Goal: Transaction & Acquisition: Book appointment/travel/reservation

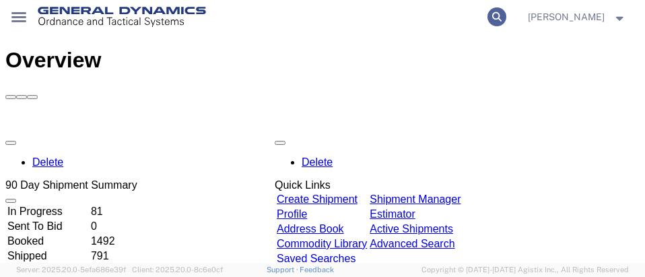
click at [487, 16] on icon at bounding box center [496, 16] width 19 height 19
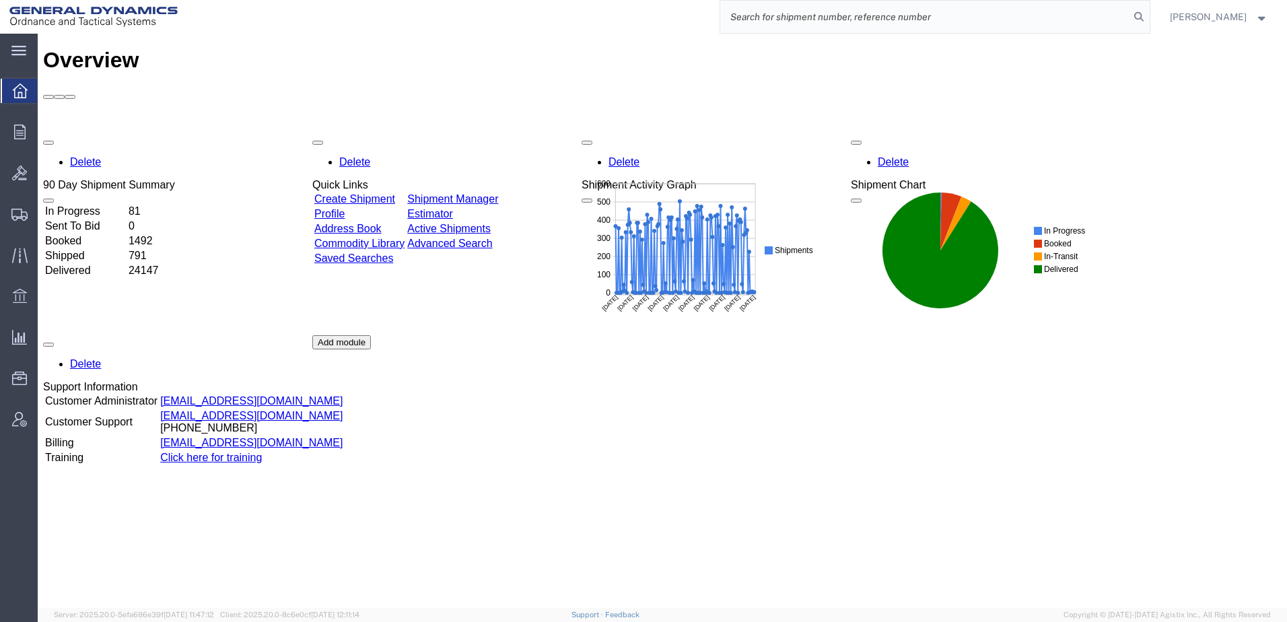
click at [877, 17] on input "search" at bounding box center [924, 17] width 409 height 32
paste input "57049645"
type input "57049645"
click at [1129, 13] on icon at bounding box center [1138, 16] width 19 height 19
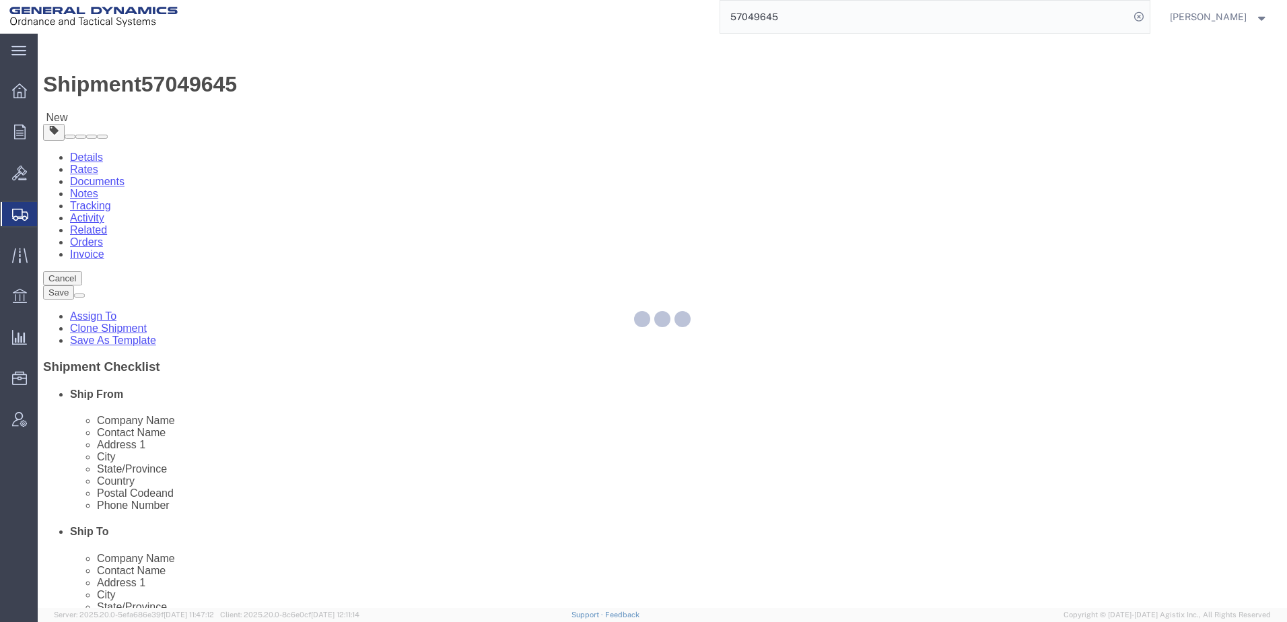
select select
select select "313"
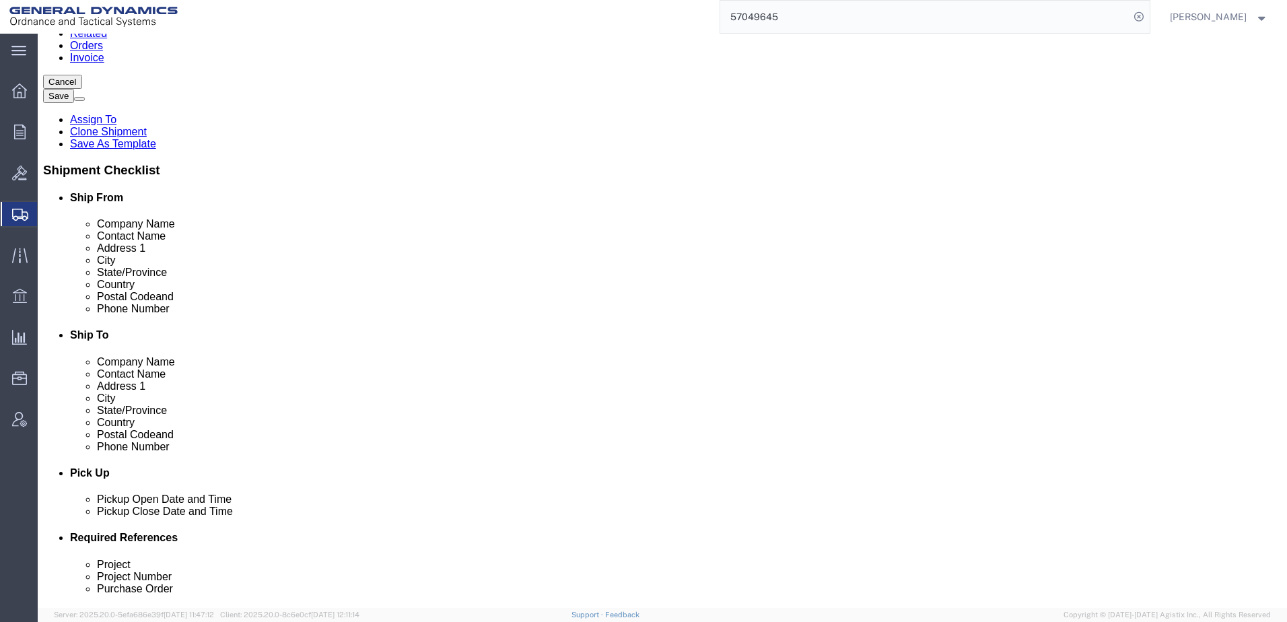
scroll to position [336, 0]
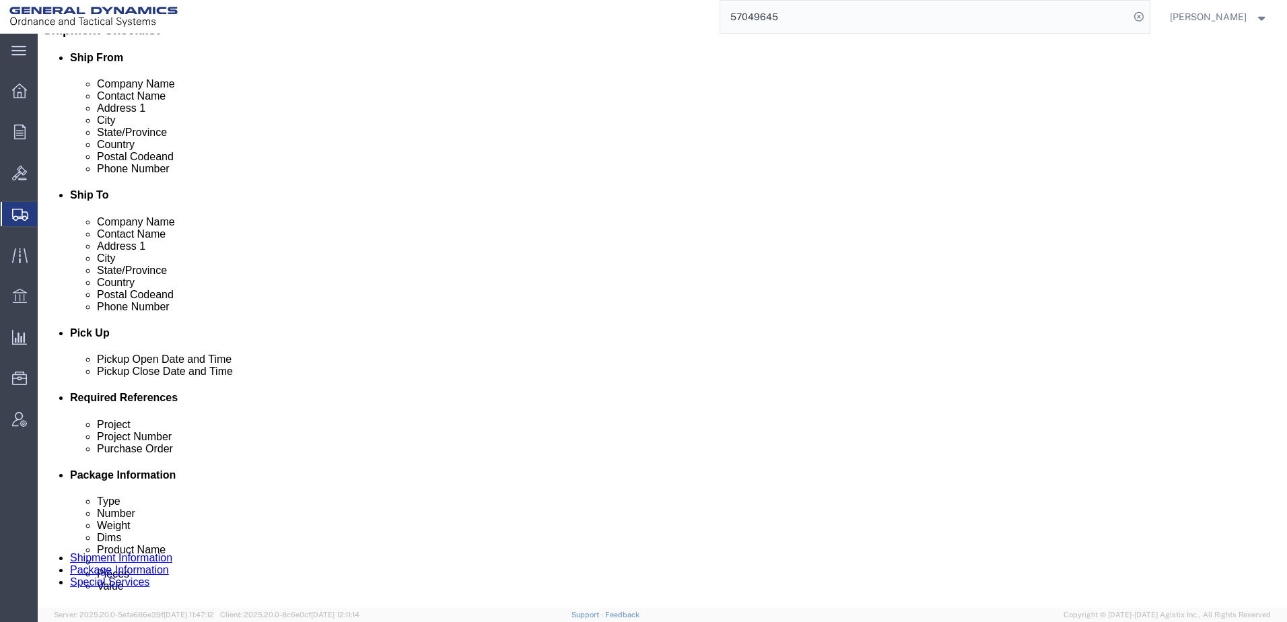
click input "text"
type input "N/A"
click input "text"
type input "N/A"
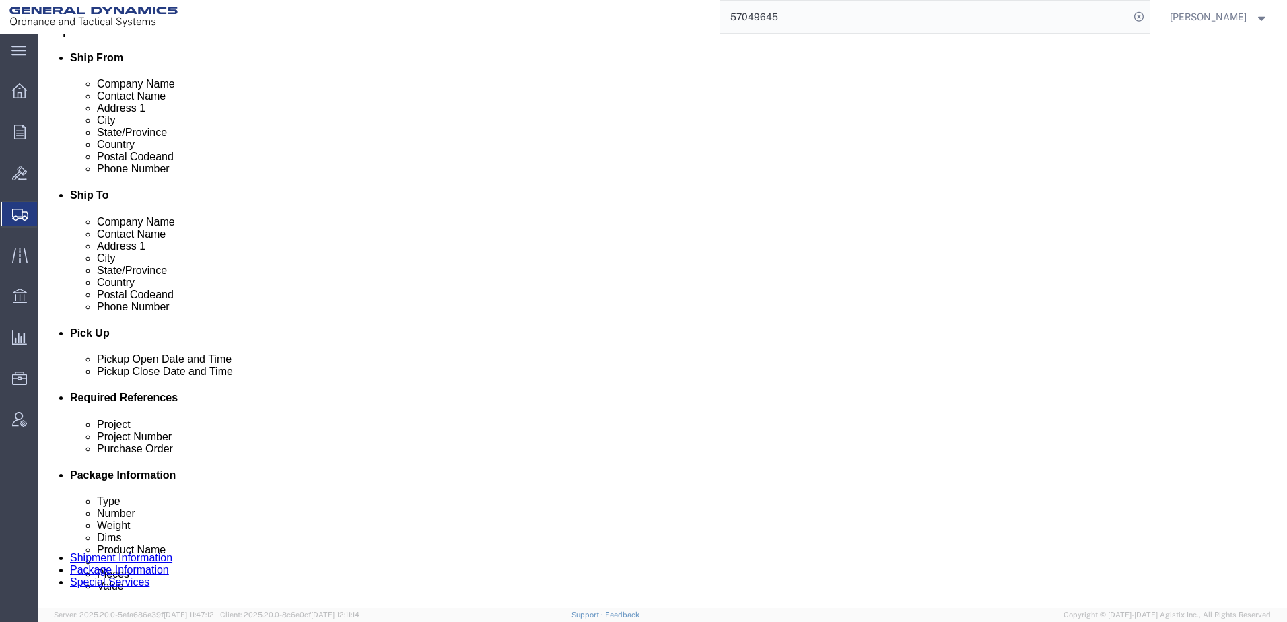
click input "text"
type input "N/A"
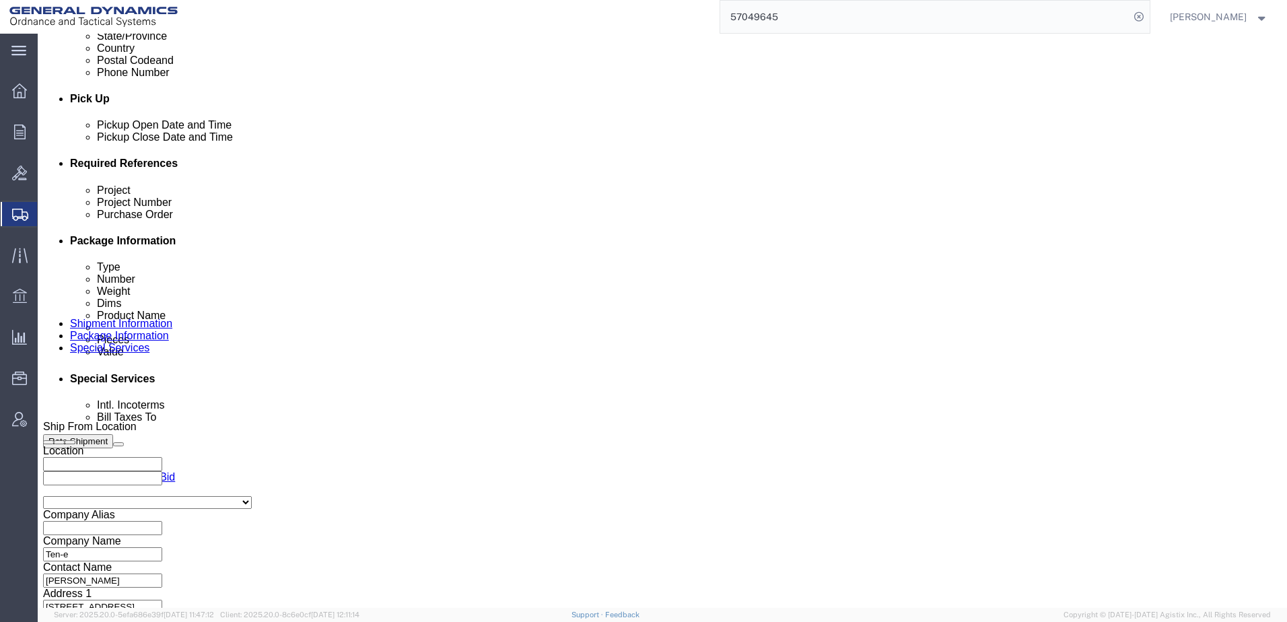
scroll to position [606, 0]
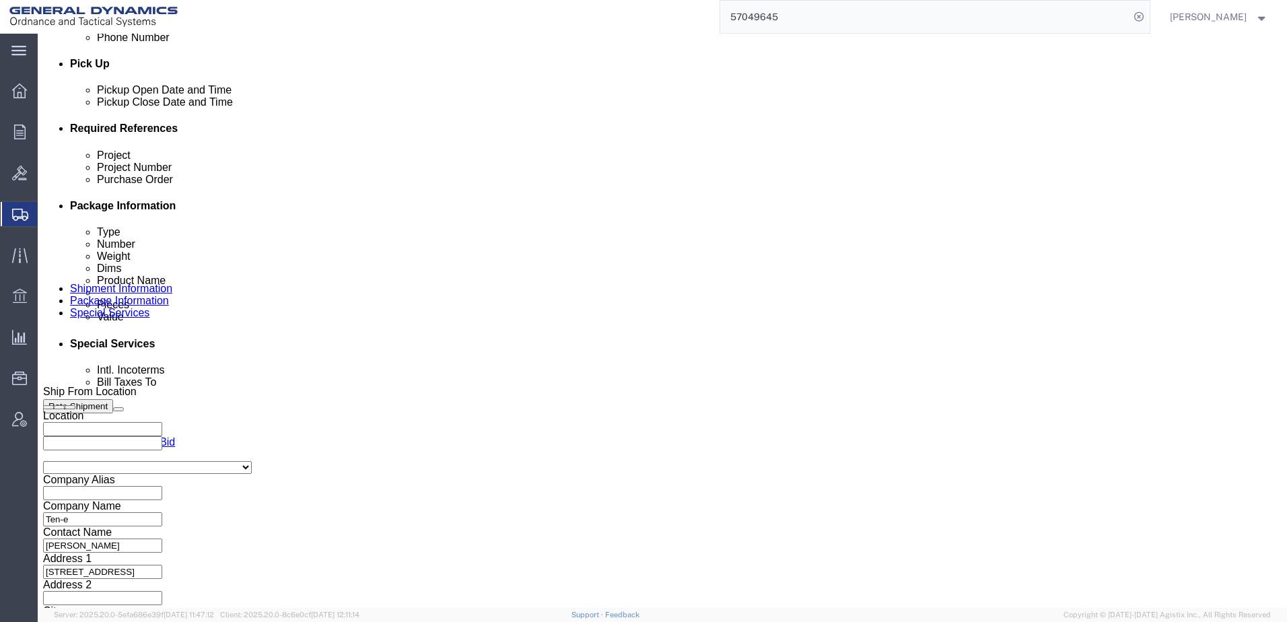
click select "Select Air Less than Truckload Multi-Leg Ocean Freight Rail Small Parcel Truckl…"
select select "LTL"
click select "Select Air Less than Truckload Multi-Leg Ocean Freight Rail Small Parcel Truckl…"
click button "Rate Shipment"
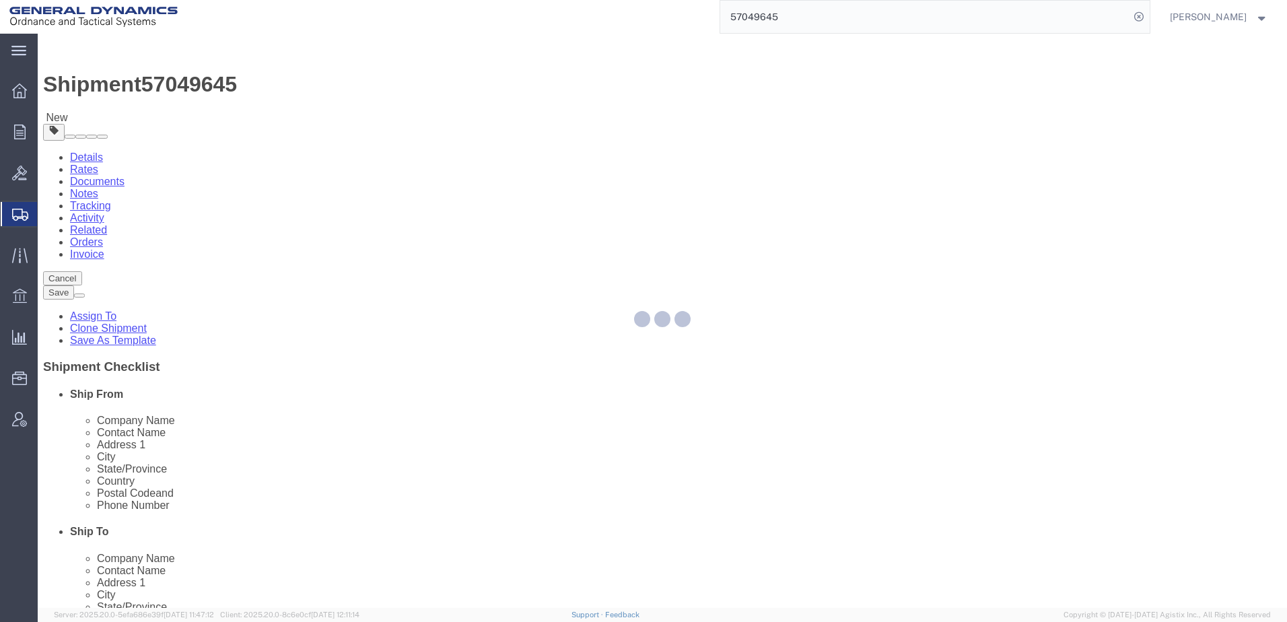
select select "PSNS"
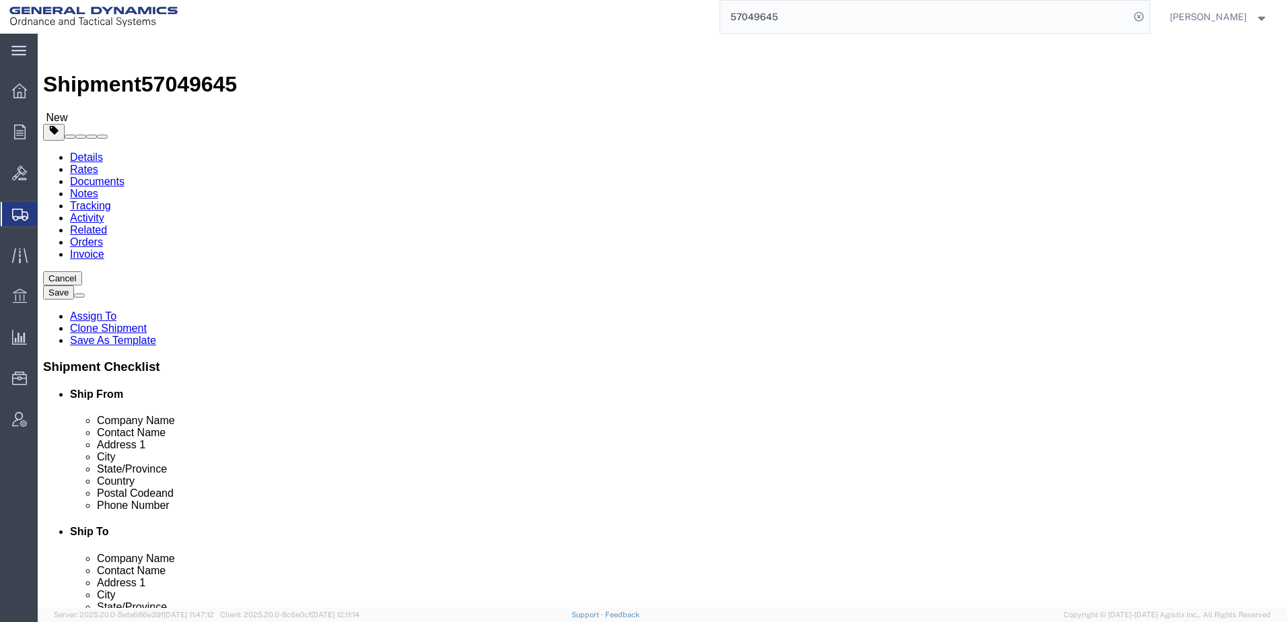
click dd
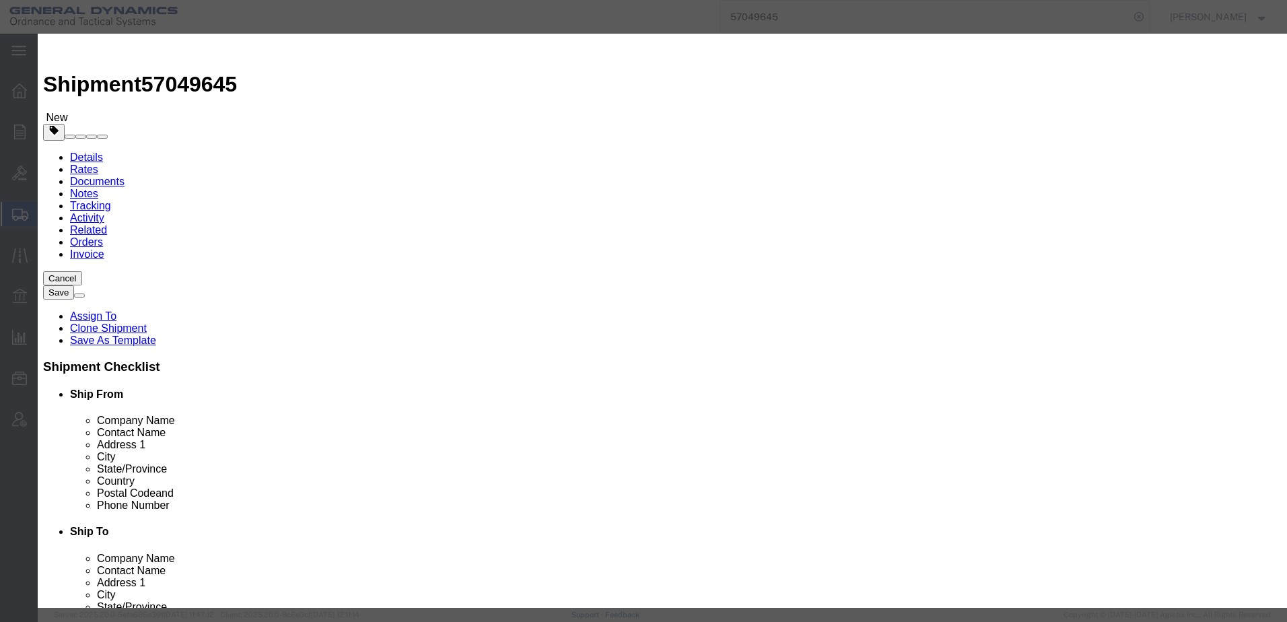
click select "Select 50 55 60 65 70 85 92.5 100 125 175 250 300 400"
select select "55"
click select "Select 50 55 60 65 70 85 92.5 100 125 175 250 300 400"
click button "Save & Close"
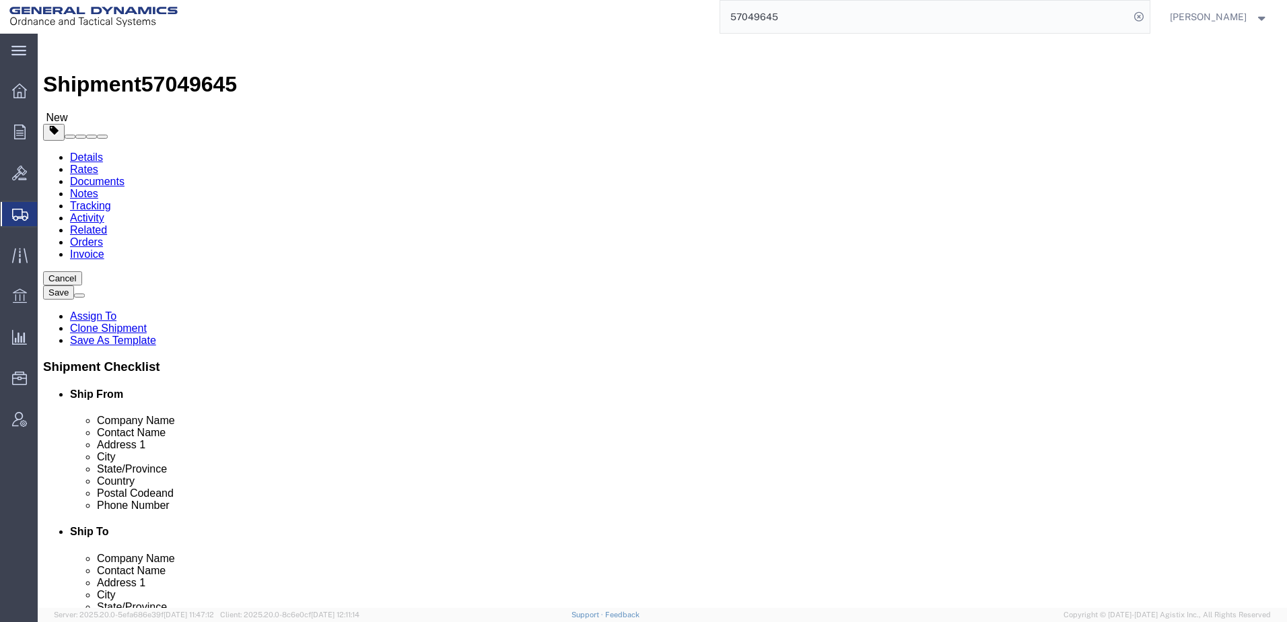
click button "Rate Shipment"
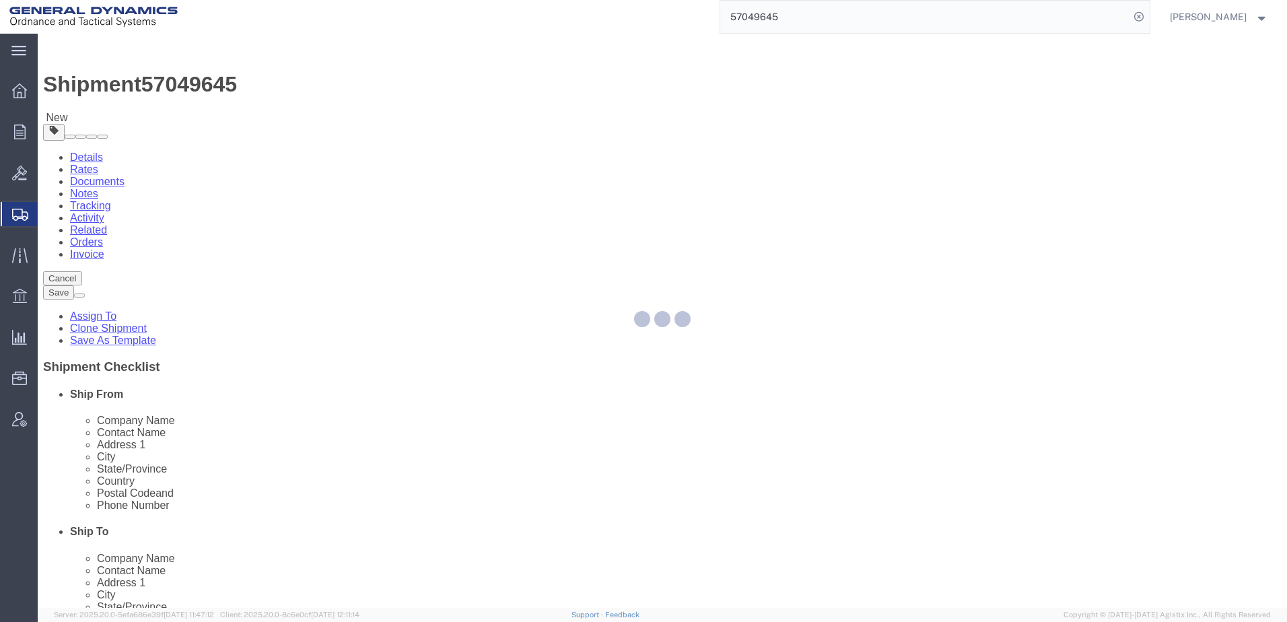
select select "PSNS"
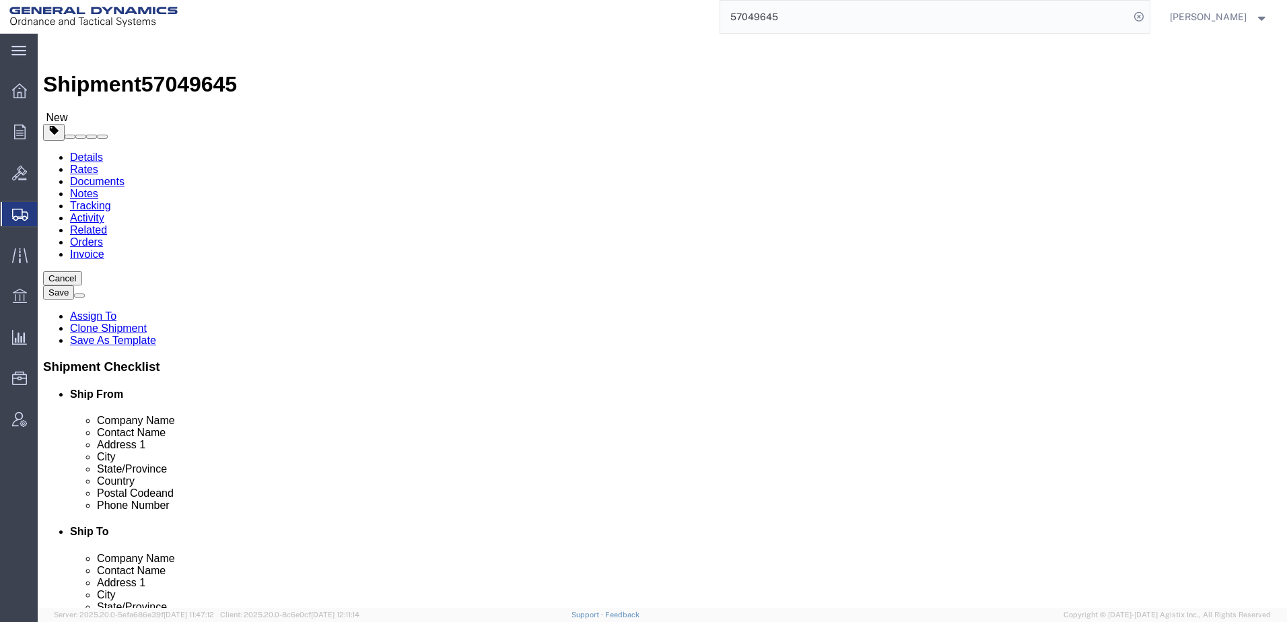
click p "PA117 containers"
click dd "6.00 Each"
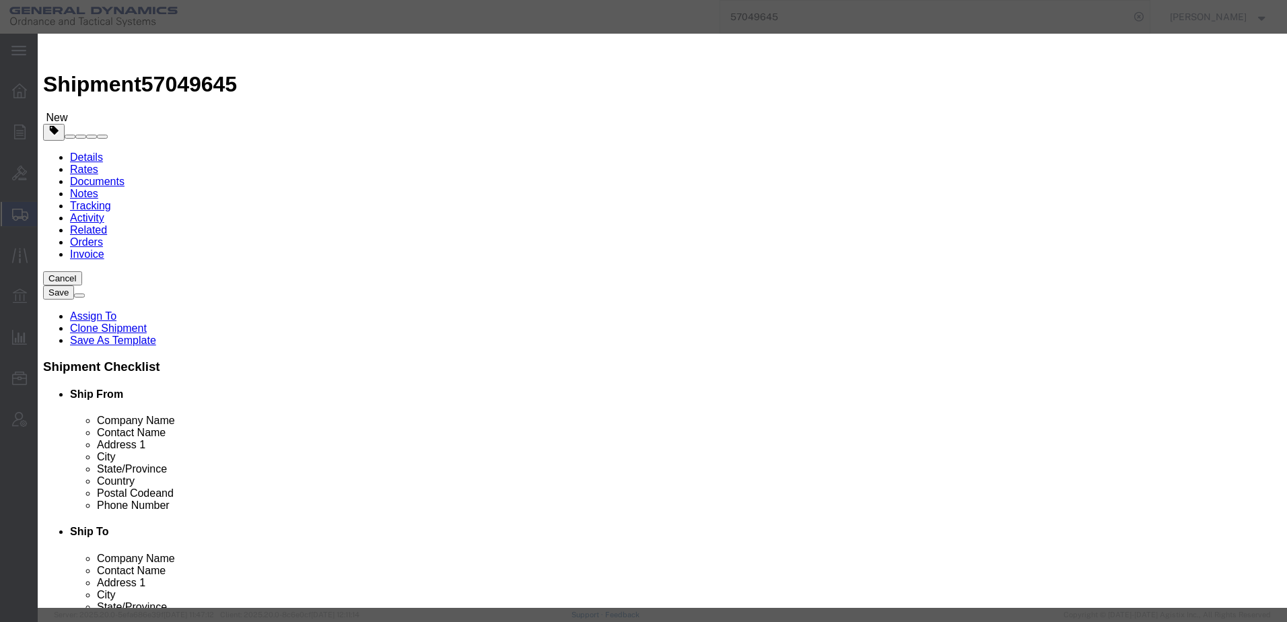
click textarea
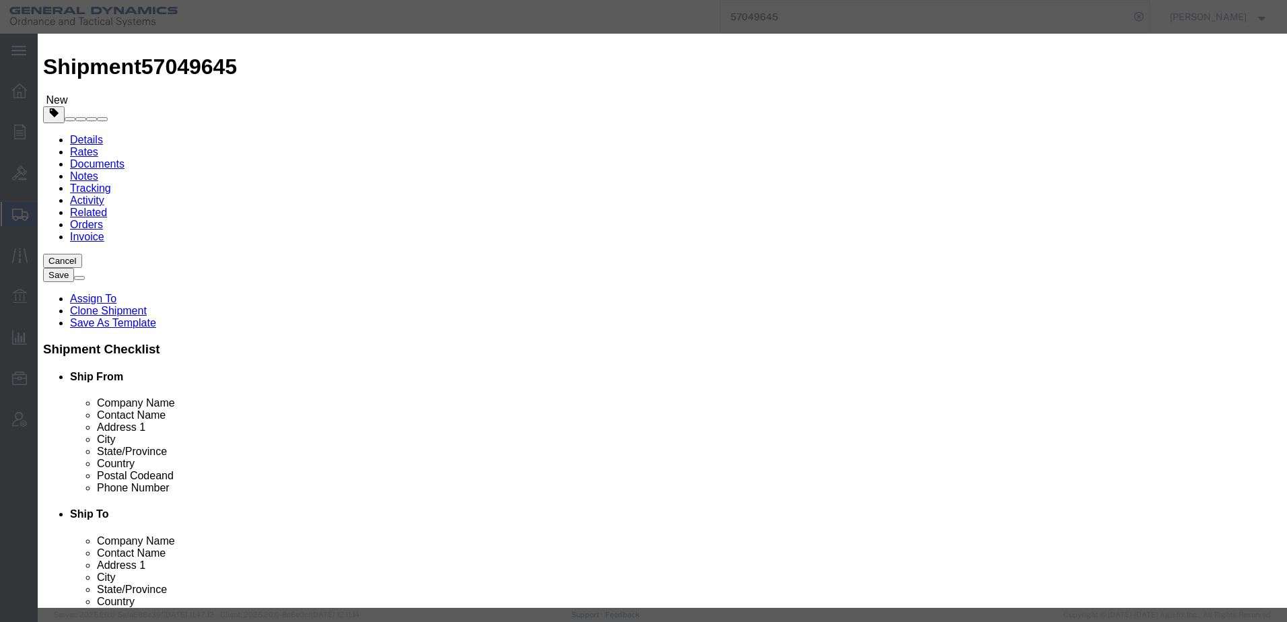
scroll to position [31, 0]
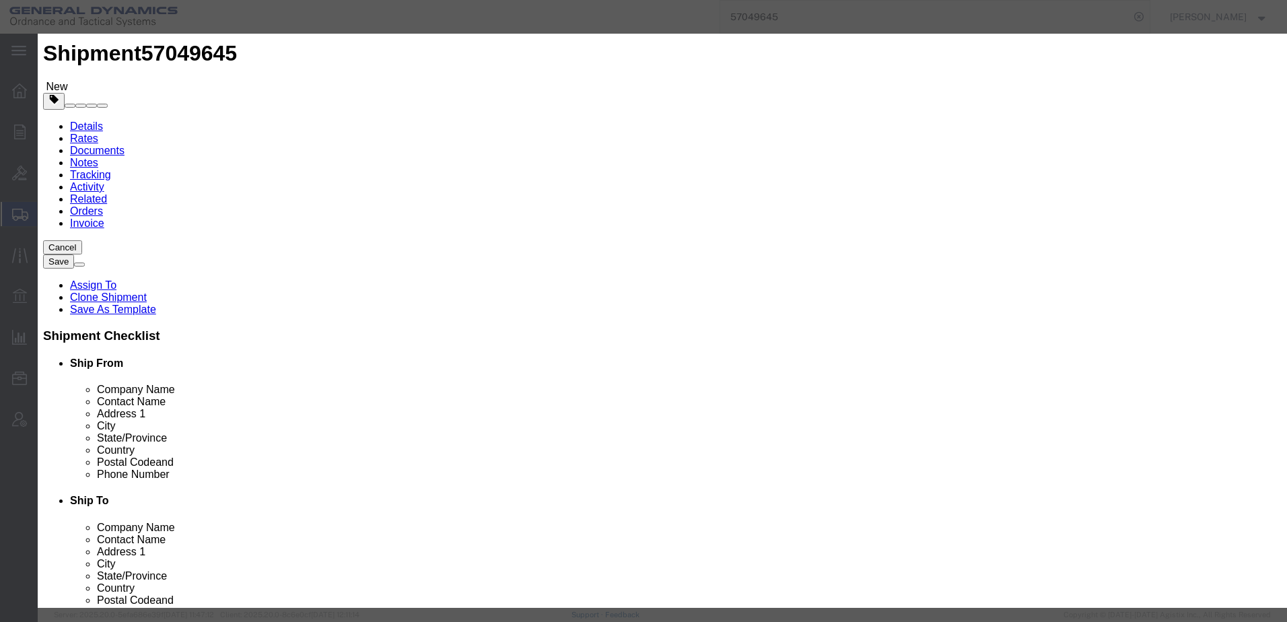
type textarea "PA117 CONTAINER"
click button "Save & Close"
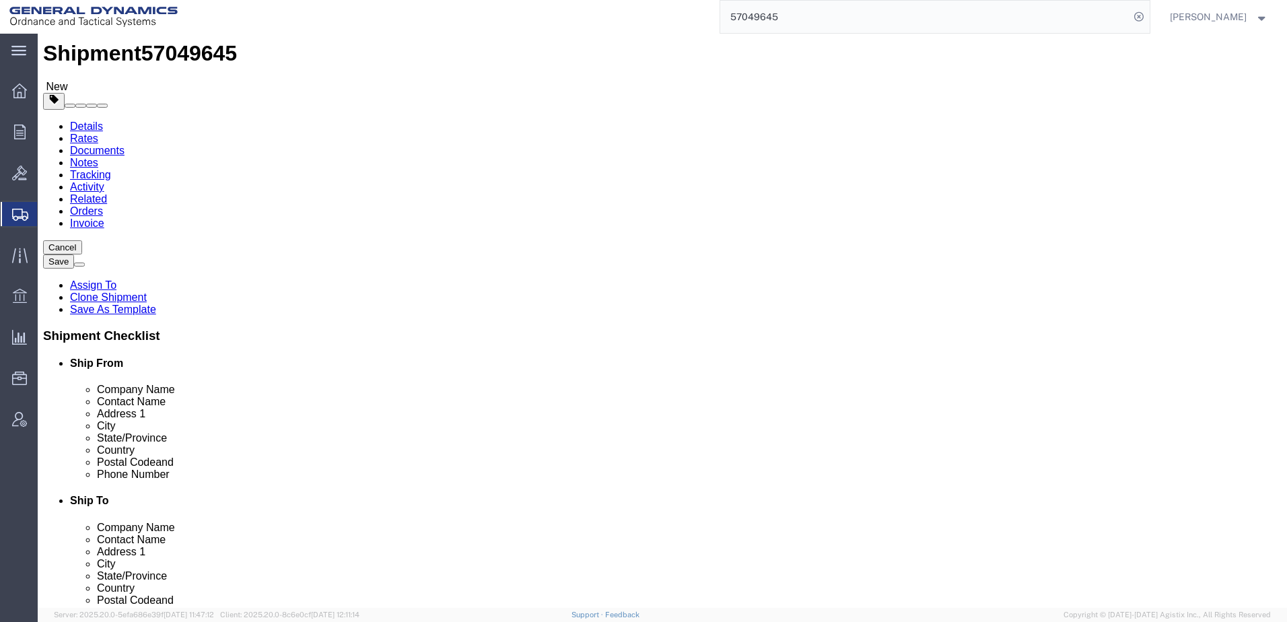
scroll to position [30, 0]
click button "Rate Shipment"
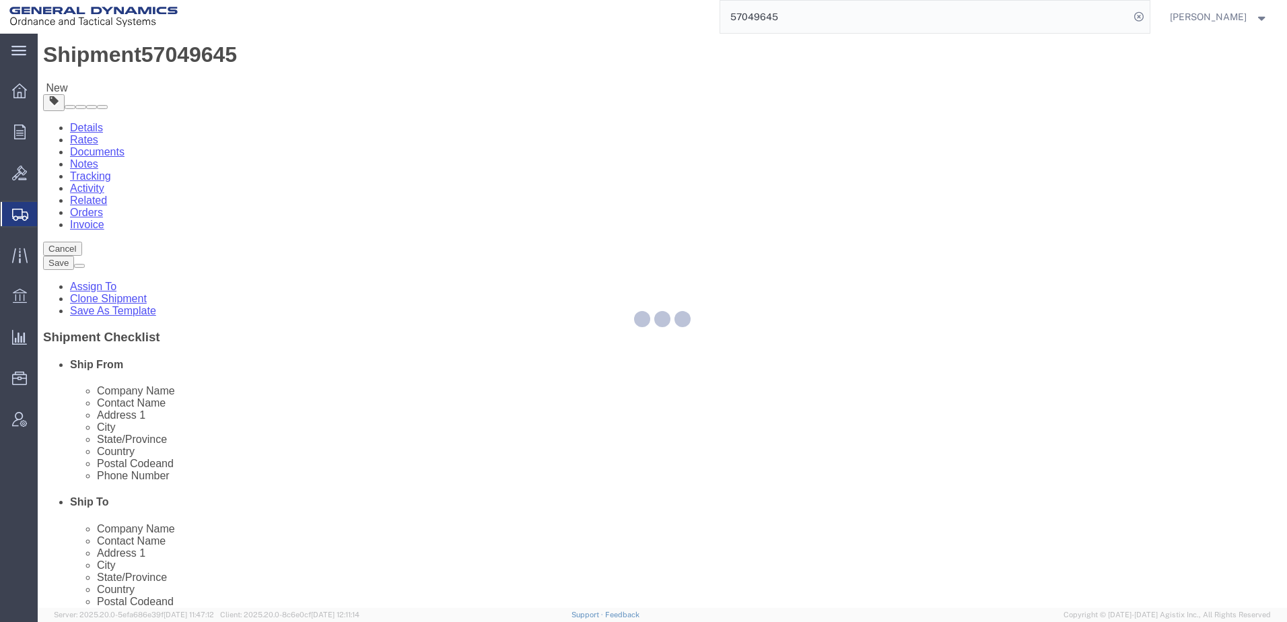
scroll to position [0, 0]
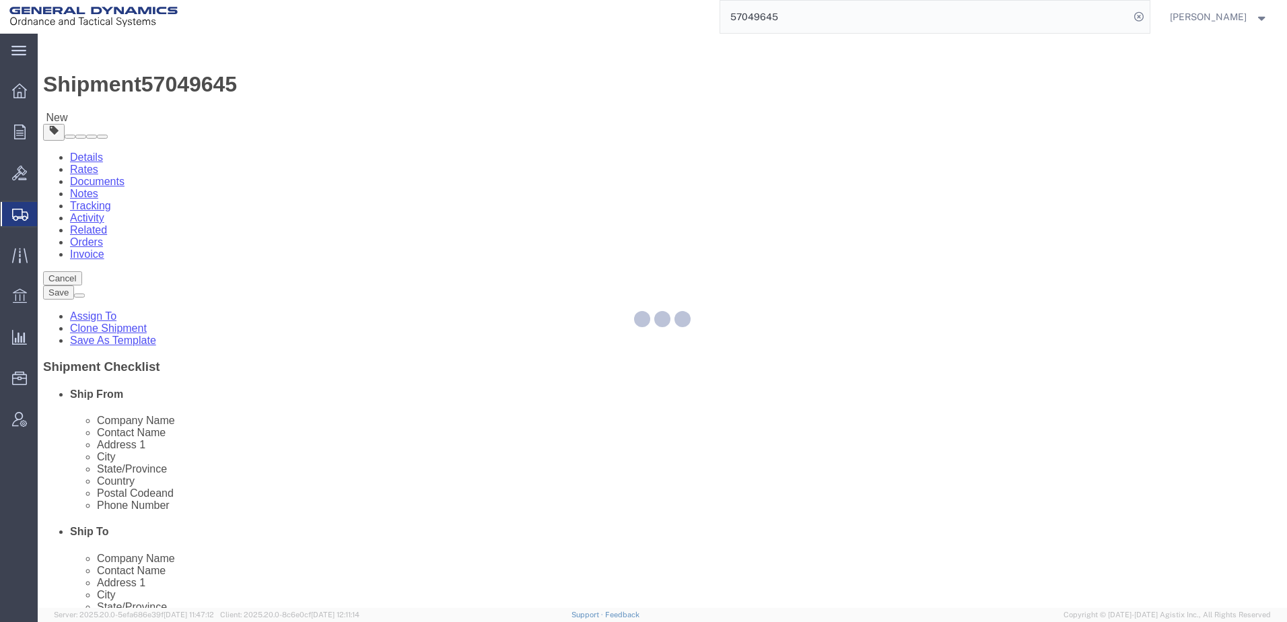
select select "PSNS"
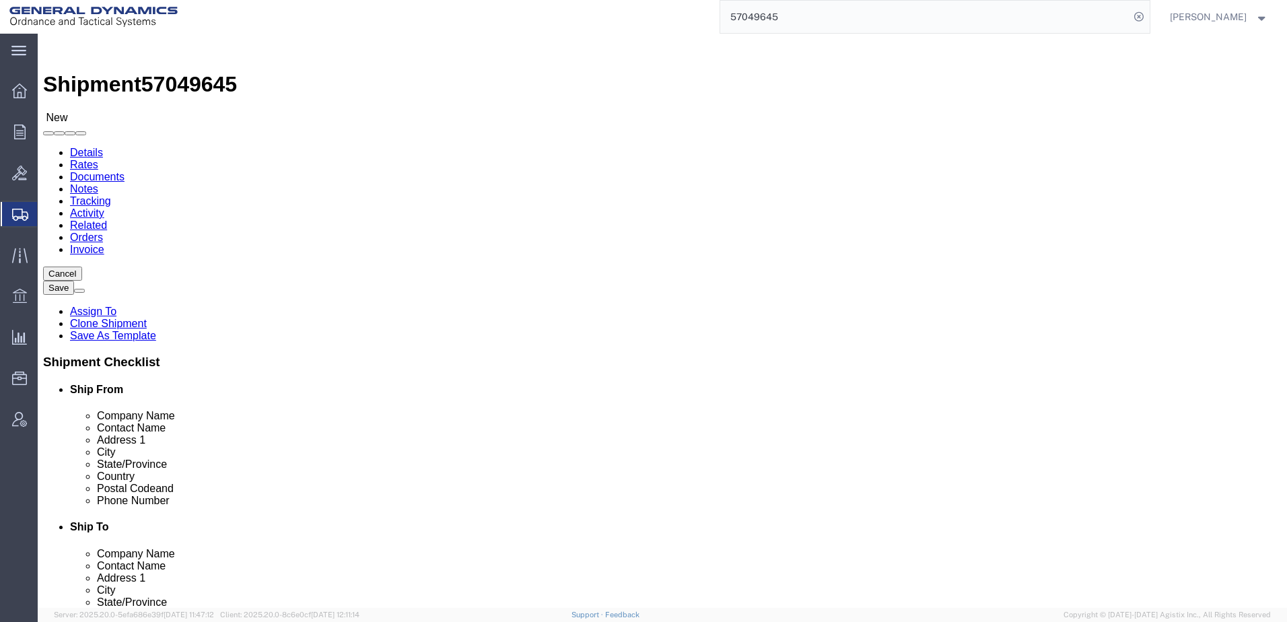
select select "313"
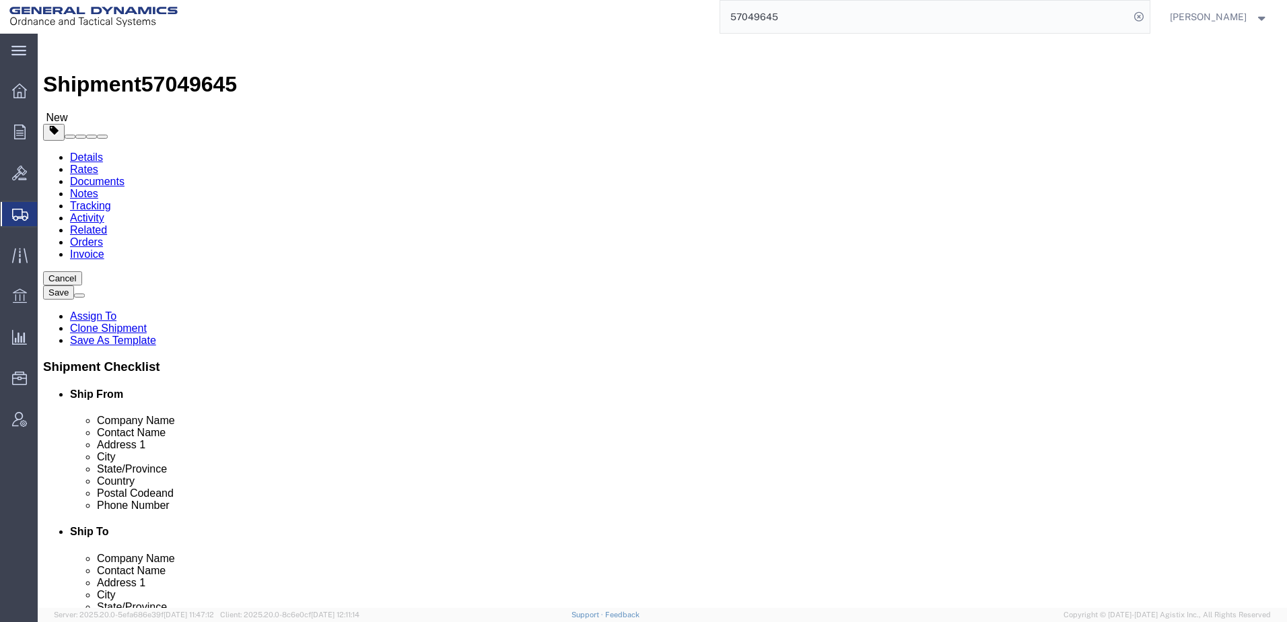
click button "Rate Shipment"
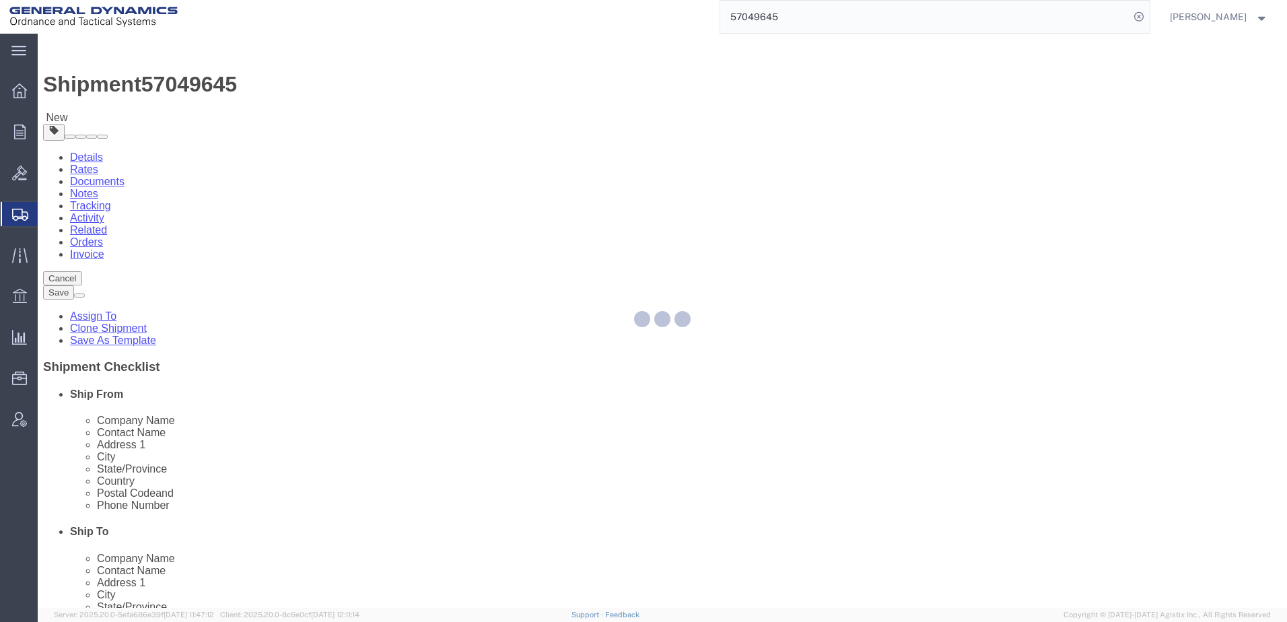
select select "PSNS"
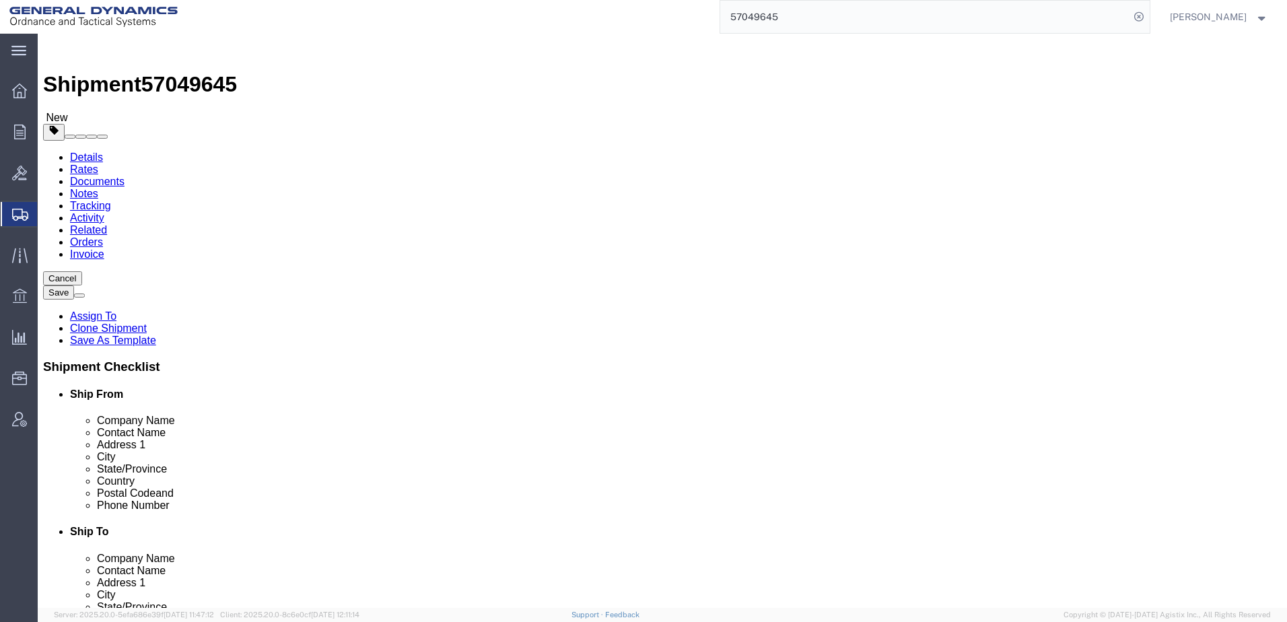
click dd "6.00 Each"
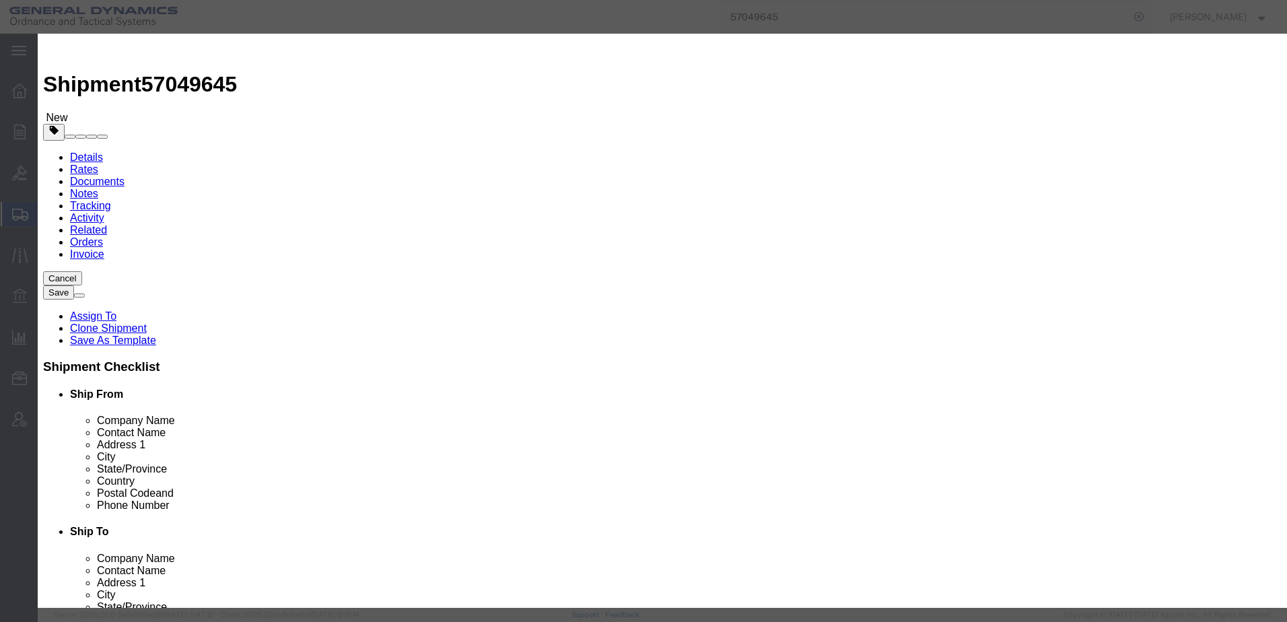
click input "text"
type input "500"
click button "Save & Close"
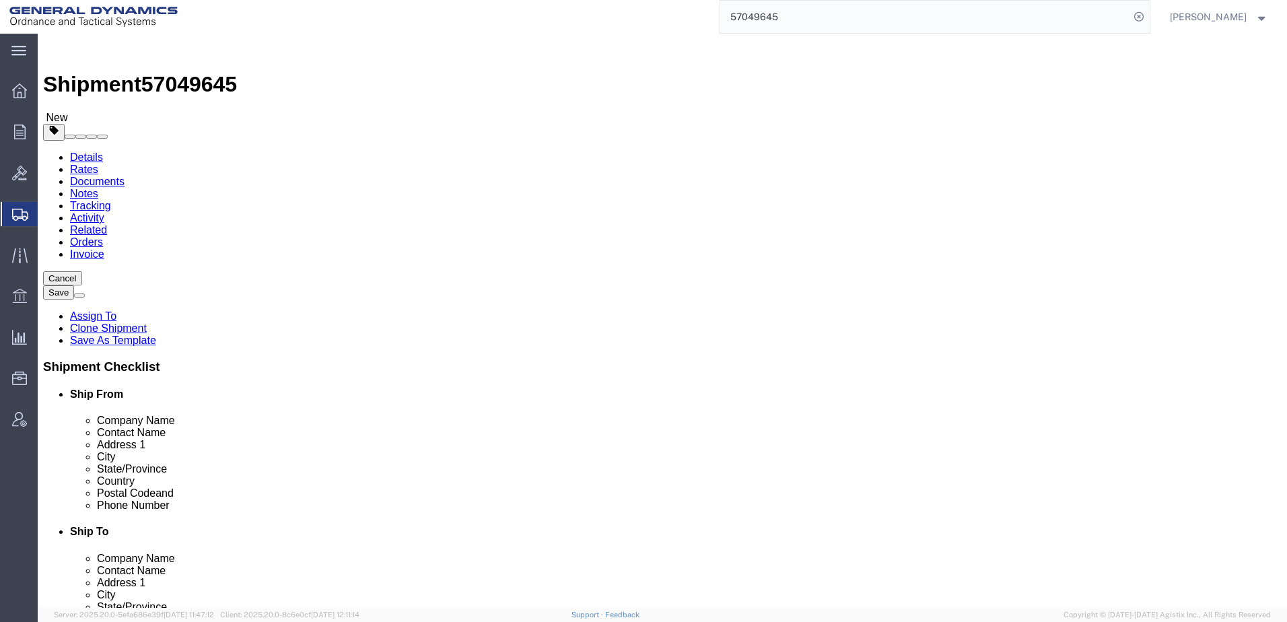
click button "Rate Shipment"
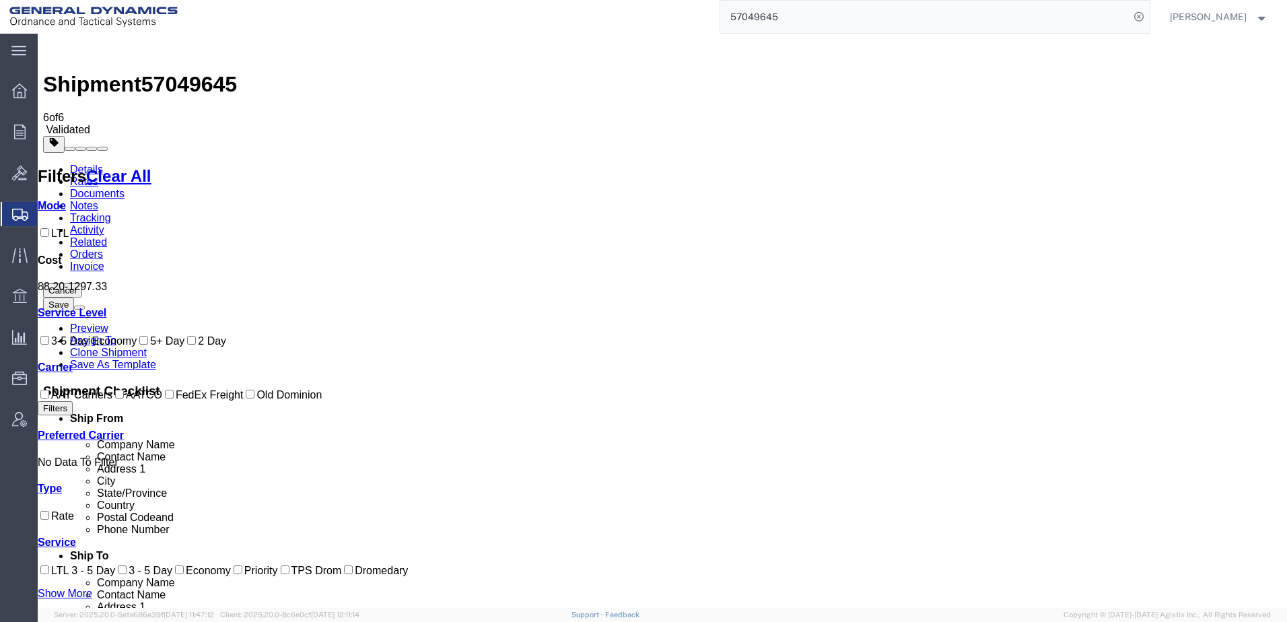
click at [92, 164] on link "Details" at bounding box center [86, 169] width 33 height 11
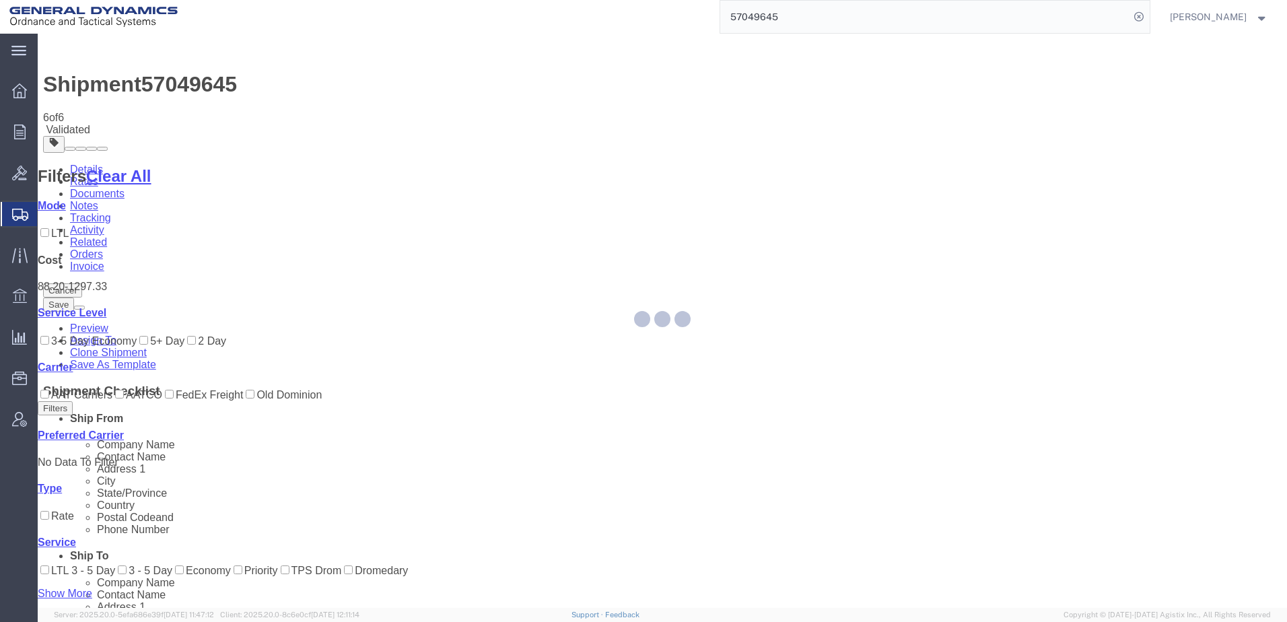
select select "313"
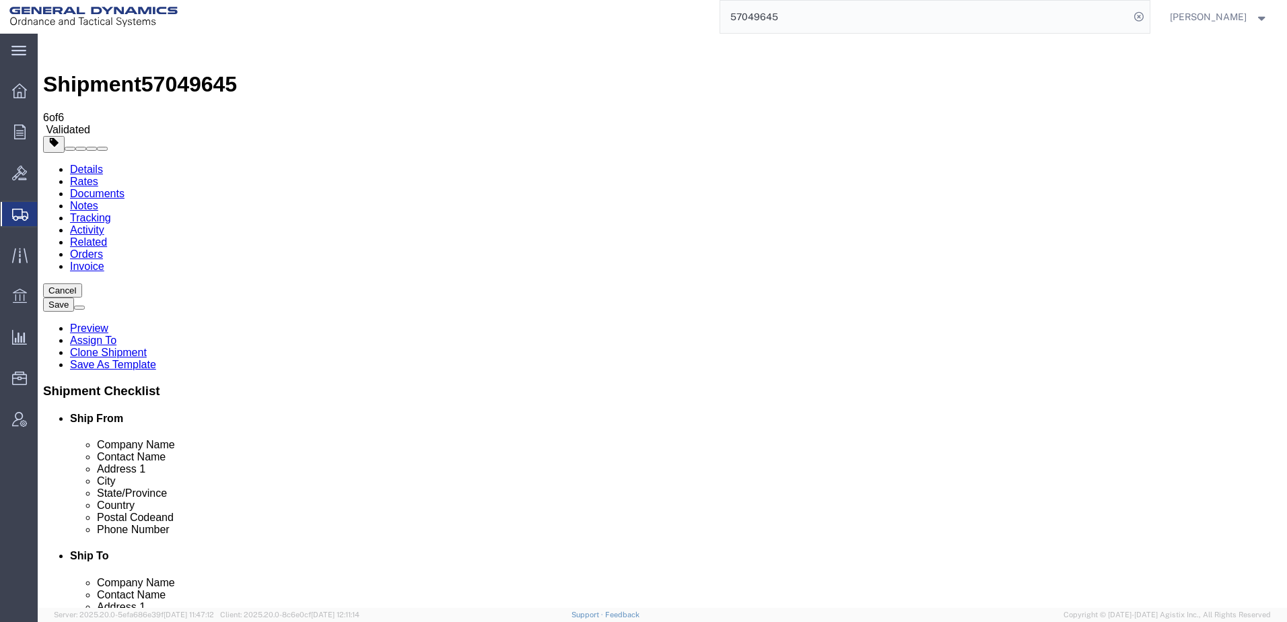
click link "Package Information"
click dd "6.00 Each"
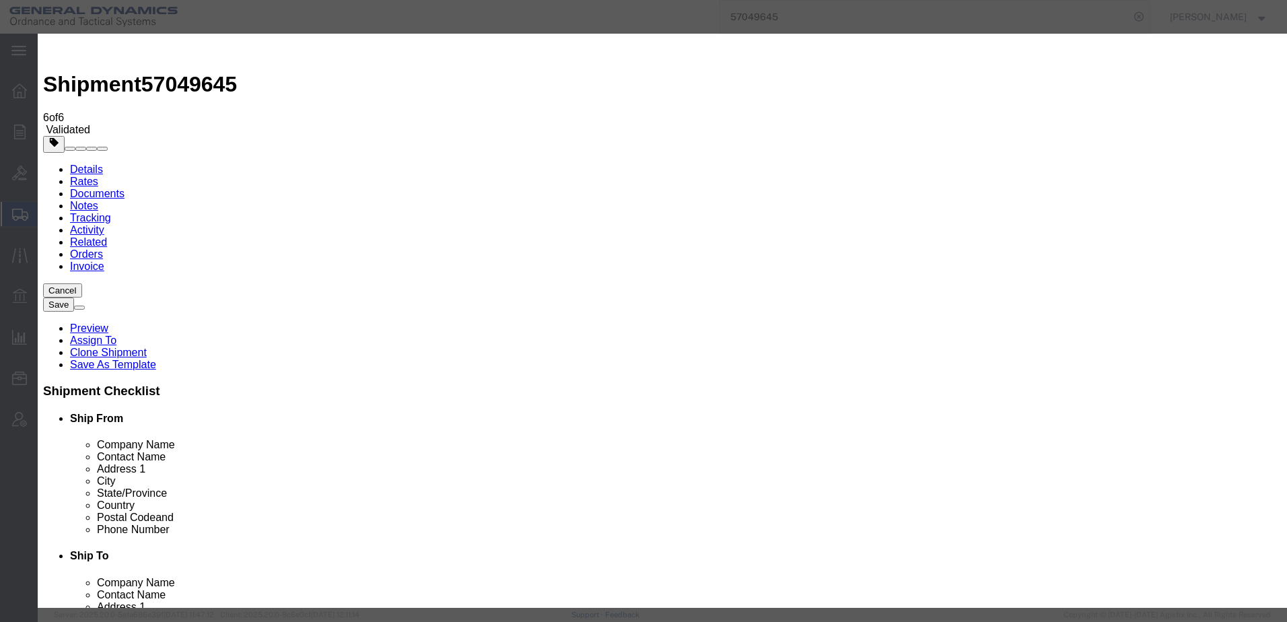
click button "Save & Close"
